Goal: Transaction & Acquisition: Purchase product/service

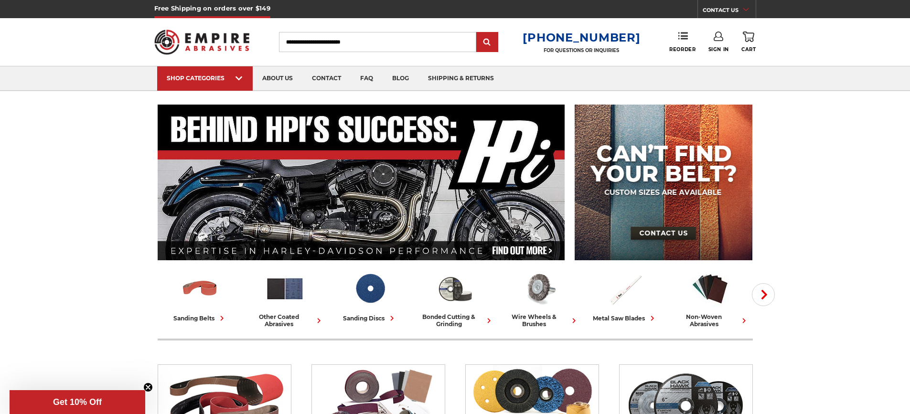
click at [307, 44] on input "Search" at bounding box center [377, 42] width 197 height 20
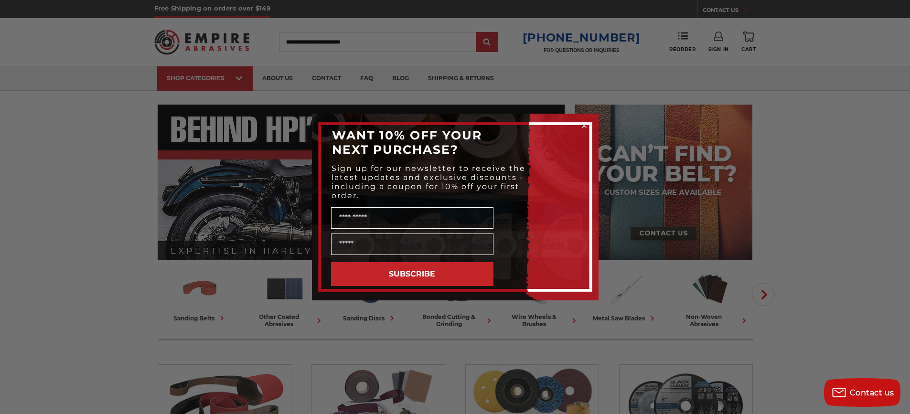
click at [582, 125] on circle "Close dialog" at bounding box center [583, 125] width 9 height 9
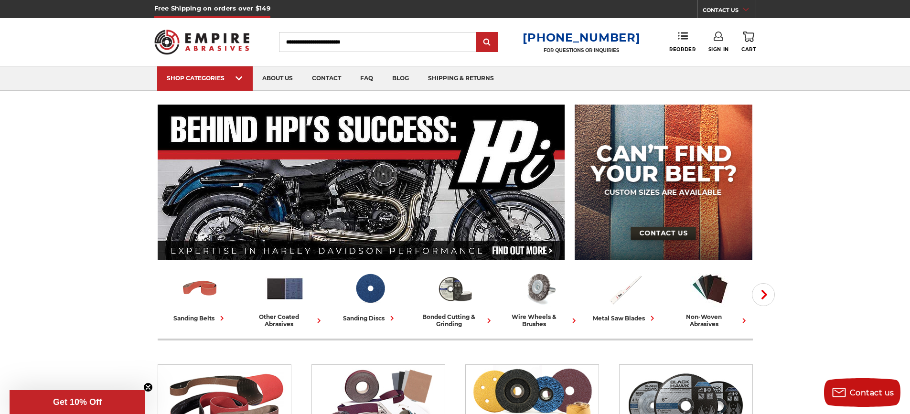
click at [313, 36] on input "Search" at bounding box center [377, 42] width 197 height 20
type input "******"
click at [478, 33] on input "submit" at bounding box center [487, 42] width 19 height 19
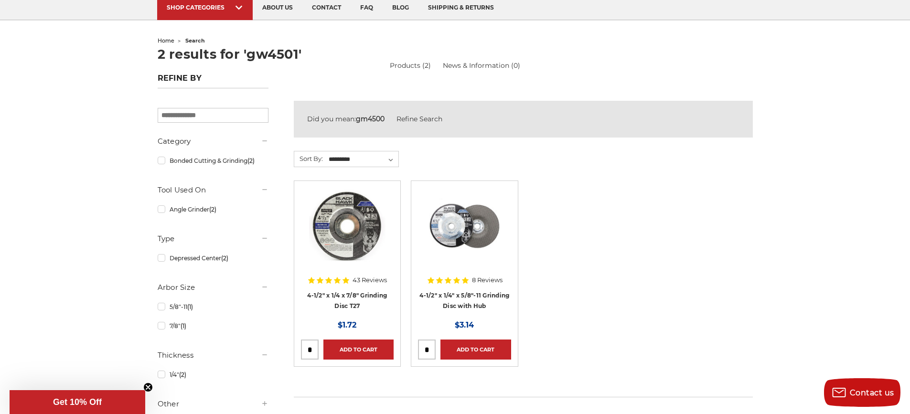
scroll to position [96, 0]
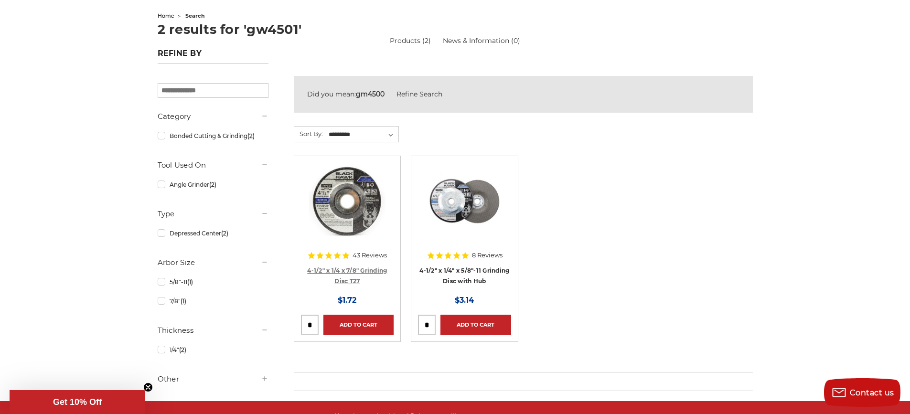
click at [343, 269] on link "4-1/2" x 1/4 x 7/8" Grinding Disc T27" at bounding box center [347, 276] width 80 height 18
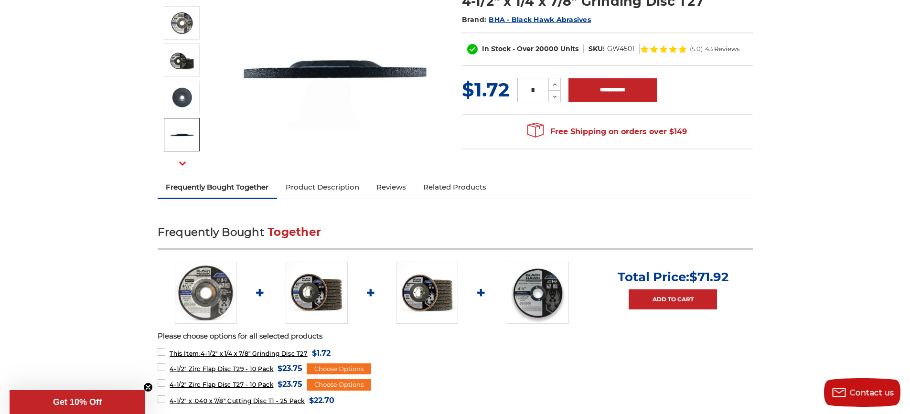
scroll to position [191, 0]
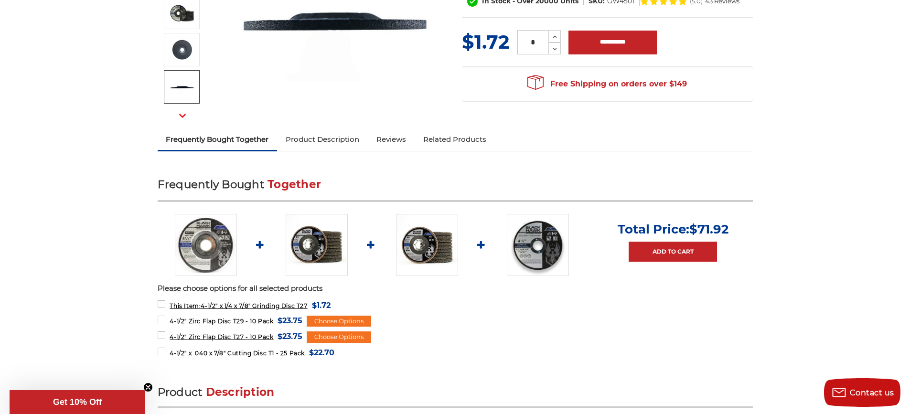
click at [311, 141] on link "Product Description" at bounding box center [322, 139] width 91 height 21
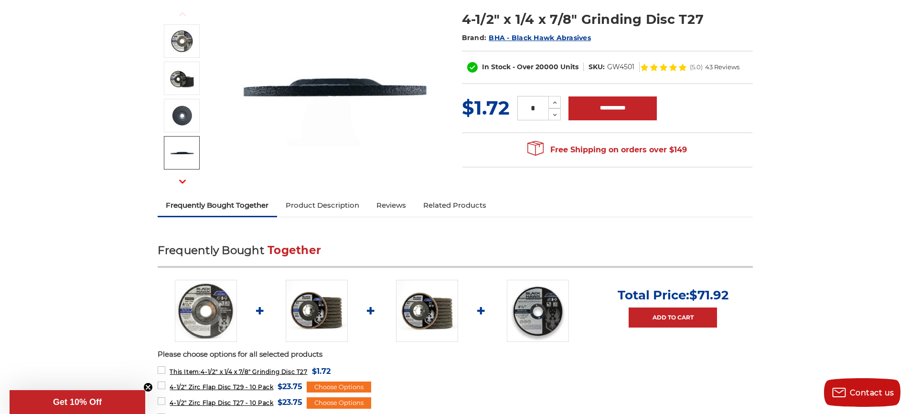
scroll to position [0, 0]
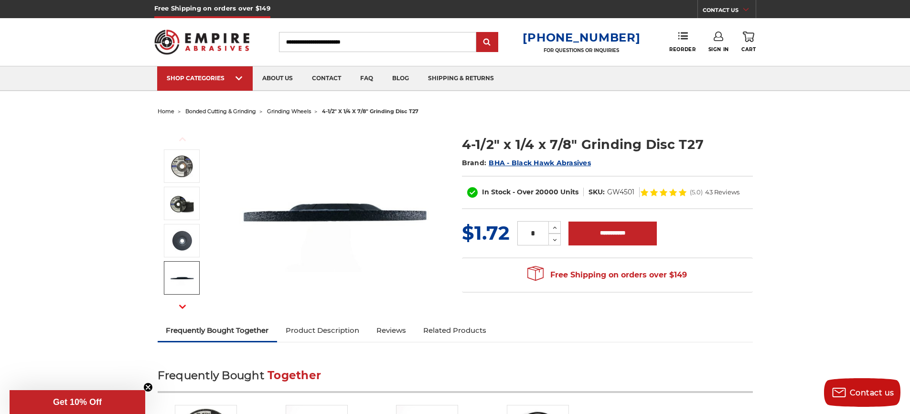
click at [290, 114] on span "grinding wheels" at bounding box center [289, 111] width 44 height 7
